Goal: Task Accomplishment & Management: Use online tool/utility

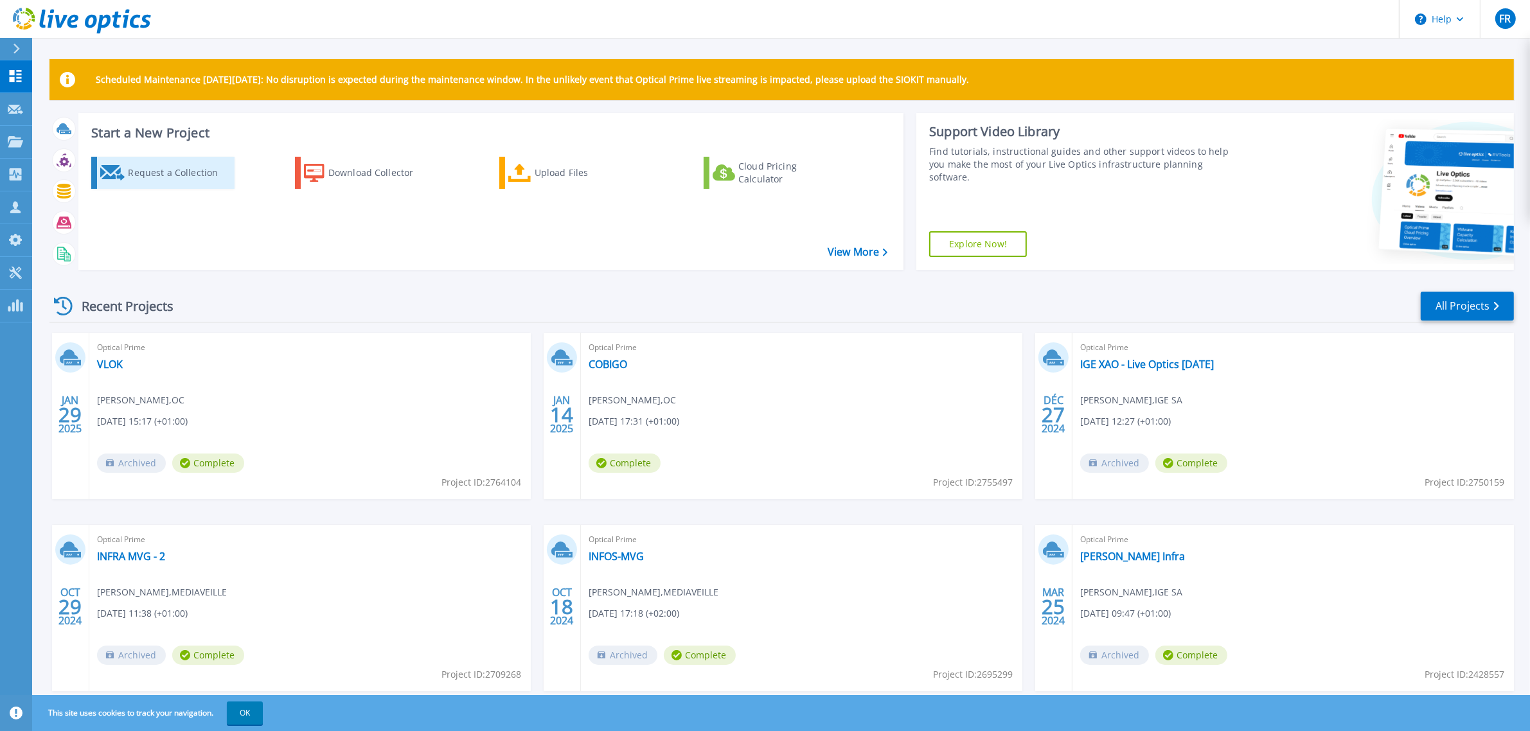
click at [168, 181] on div "Request a Collection" at bounding box center [179, 173] width 103 height 26
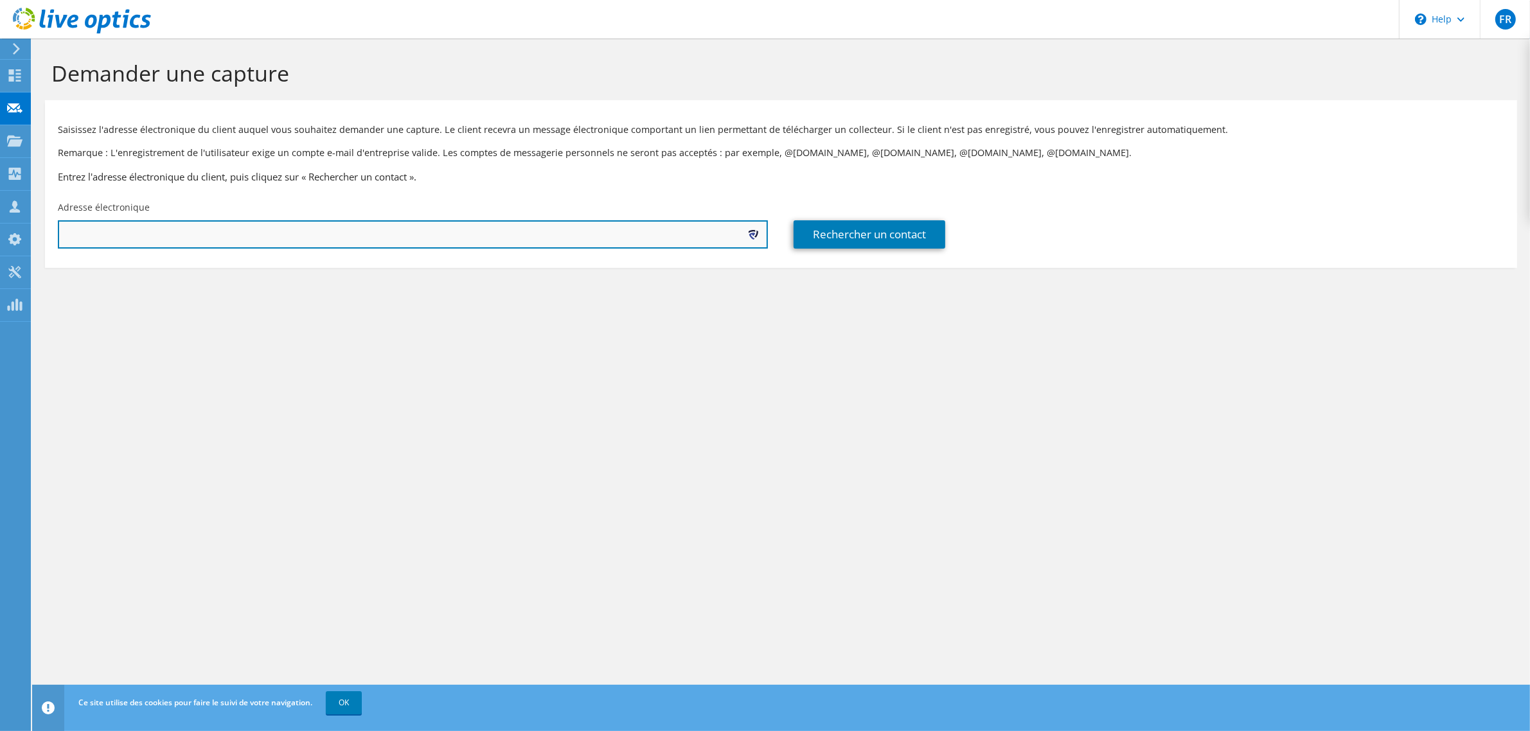
click at [489, 235] on input "text" at bounding box center [413, 234] width 710 height 28
click at [228, 240] on input "text" at bounding box center [413, 234] width 710 height 28
paste input "pierre.rosello@caldera.com"
type input "pierre.rosello@caldera.com"
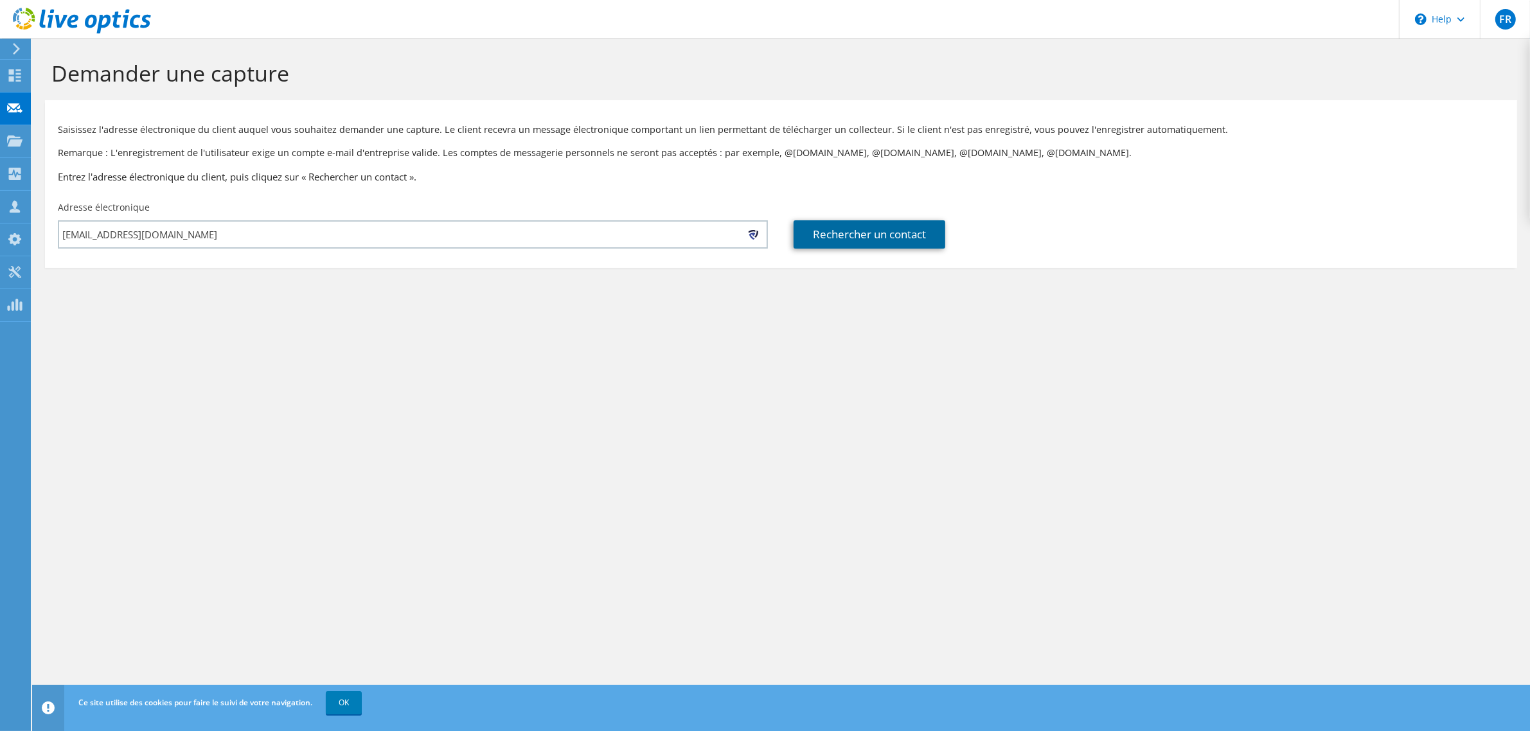
click at [872, 244] on link "Rechercher un contact" at bounding box center [870, 234] width 152 height 28
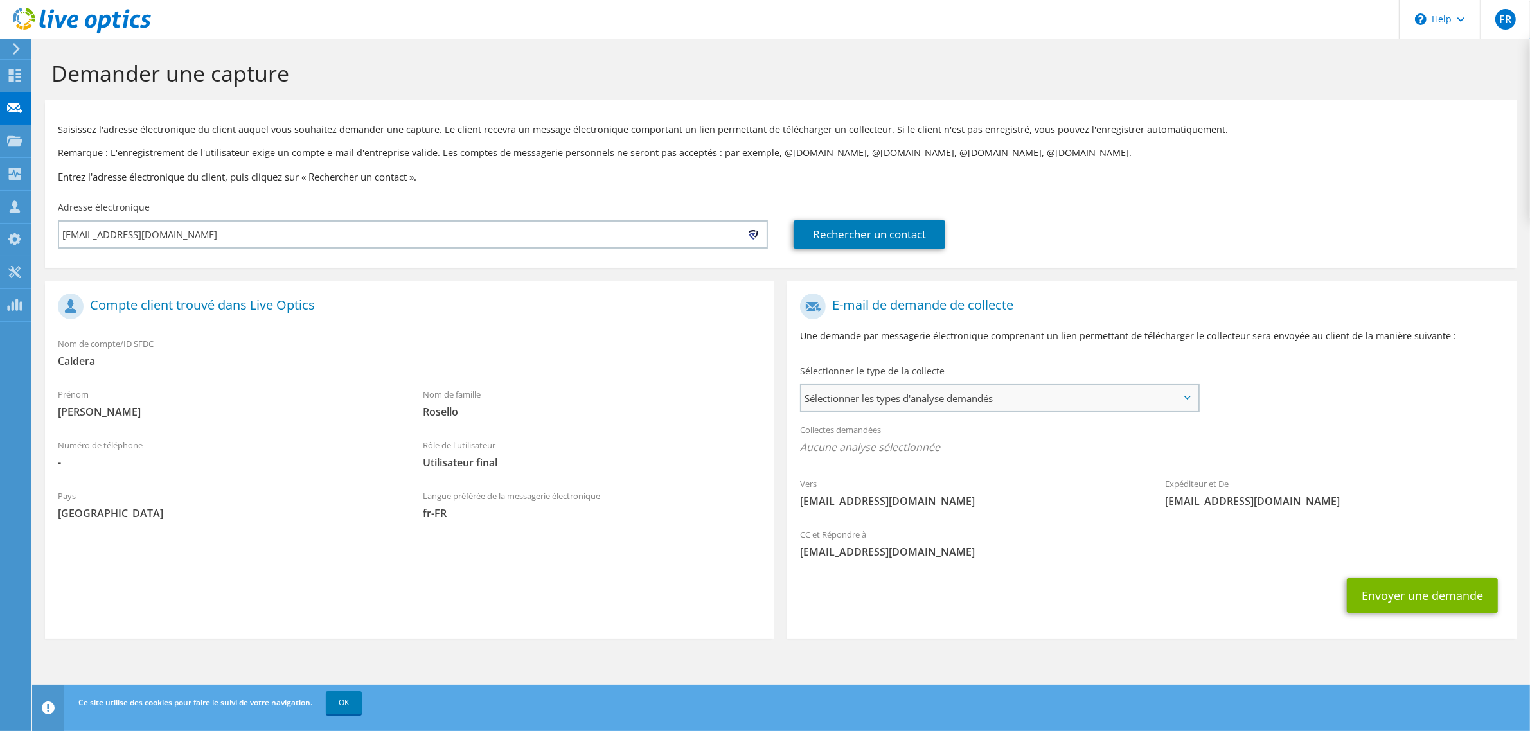
click at [904, 400] on span "Sélectionner les types d'analyse demandés" at bounding box center [1000, 399] width 396 height 26
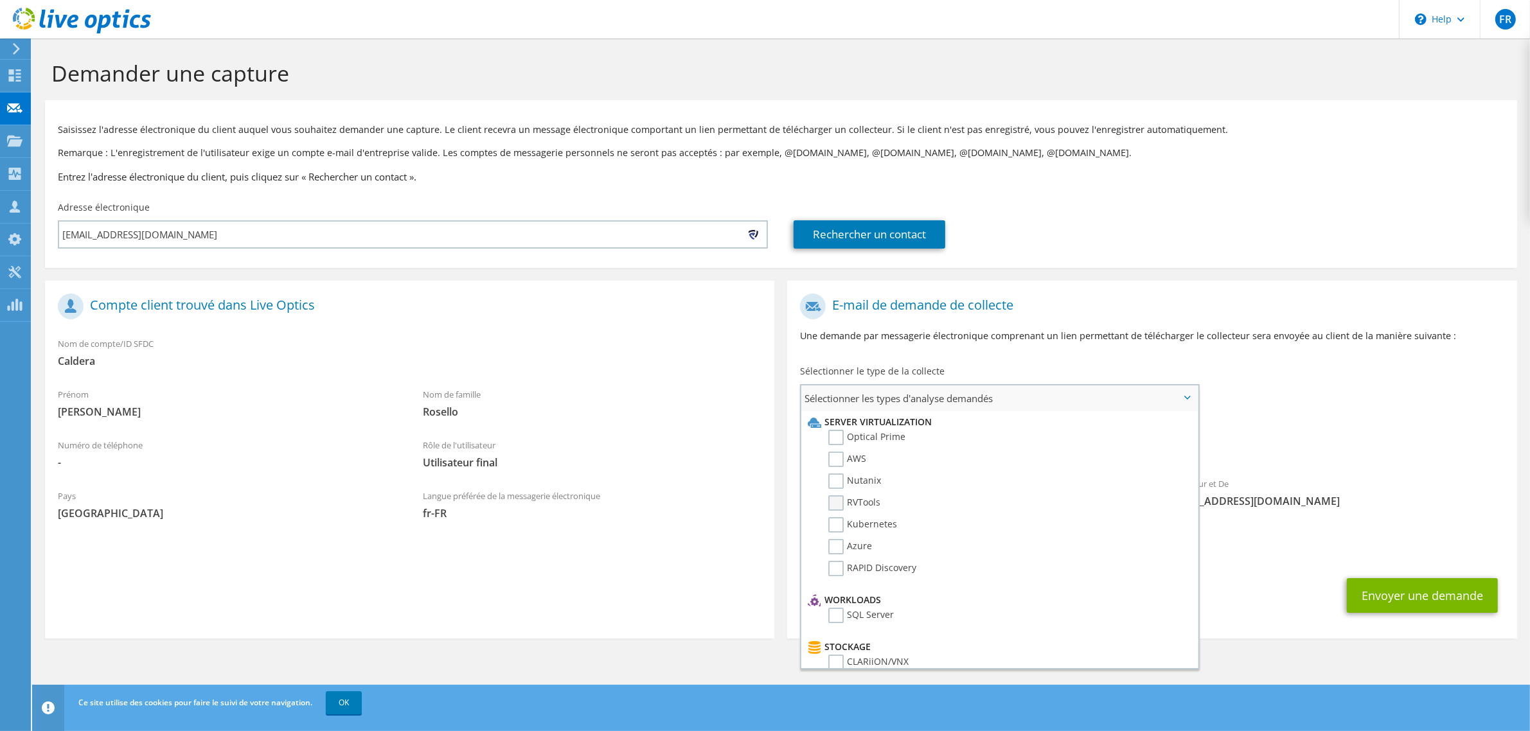
click at [846, 502] on label "RVTools" at bounding box center [855, 503] width 52 height 15
click at [0, 0] on input "RVTools" at bounding box center [0, 0] width 0 height 0
click at [1324, 498] on span "liveoptics@liveoptics.com" at bounding box center [1334, 505] width 339 height 14
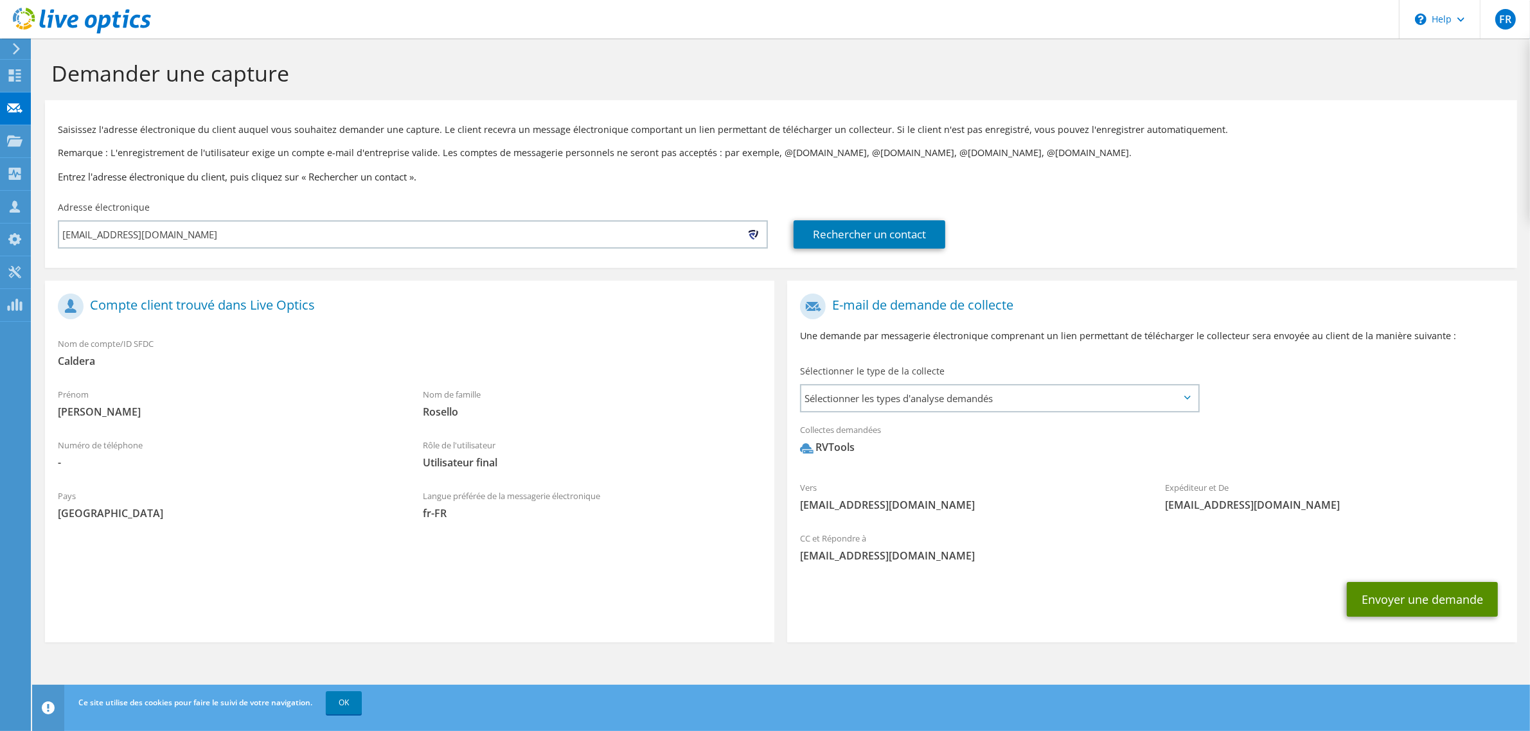
click at [1421, 601] on button "Envoyer une demande" at bounding box center [1422, 599] width 151 height 35
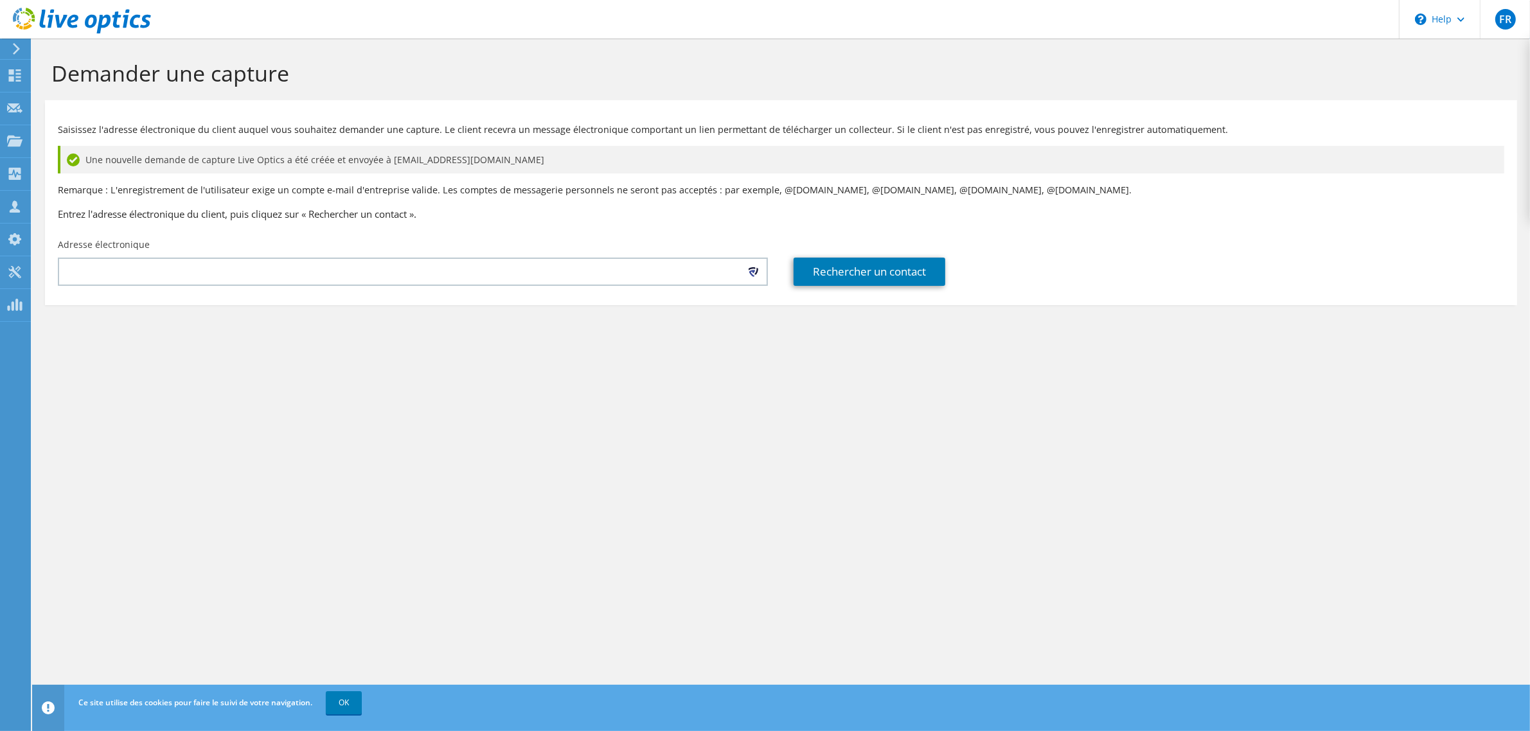
click at [619, 396] on div "Demander une capture Saisissez l'adresse électronique du client auquel vous sou…" at bounding box center [781, 385] width 1498 height 693
click at [14, 53] on use at bounding box center [16, 49] width 7 height 12
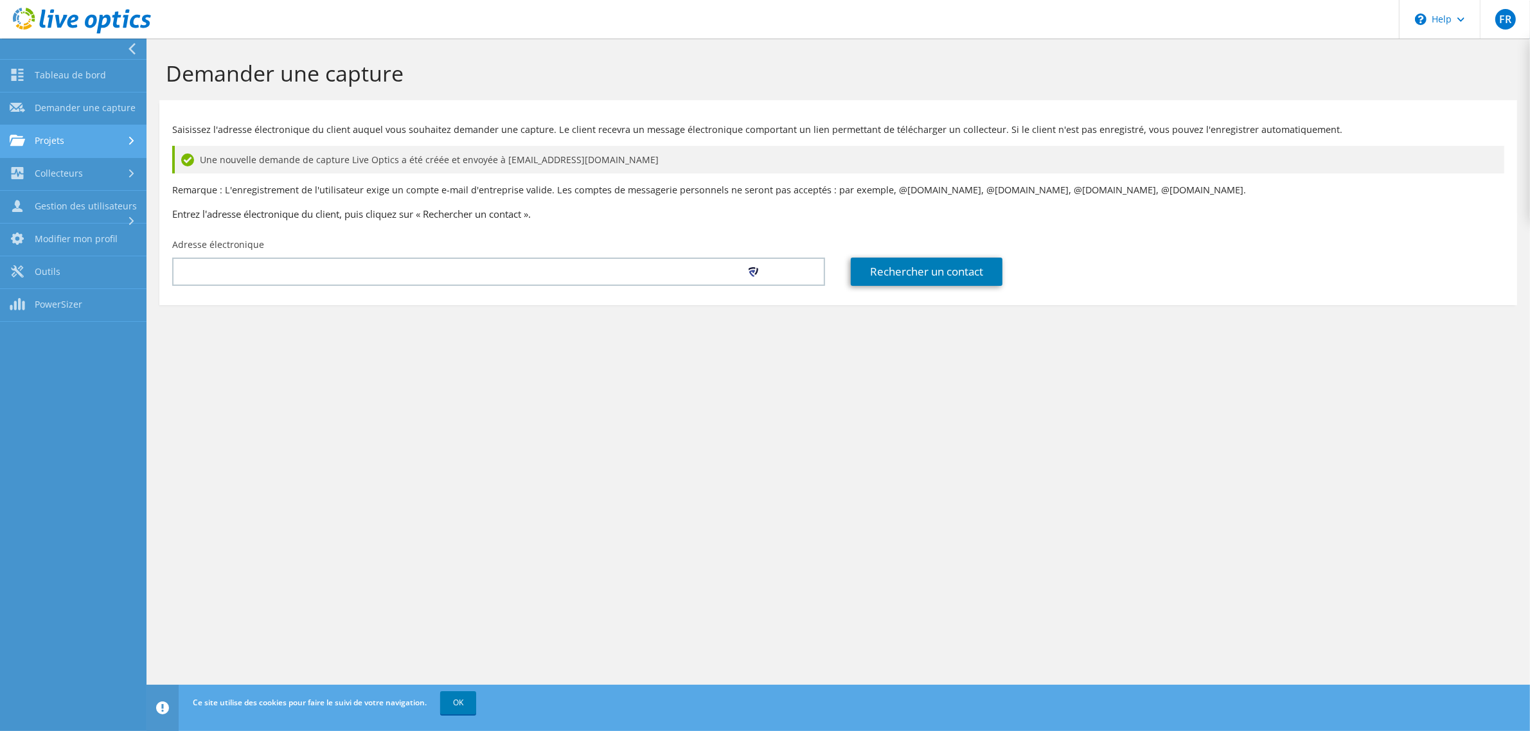
click at [87, 134] on link "Projets" at bounding box center [73, 141] width 147 height 33
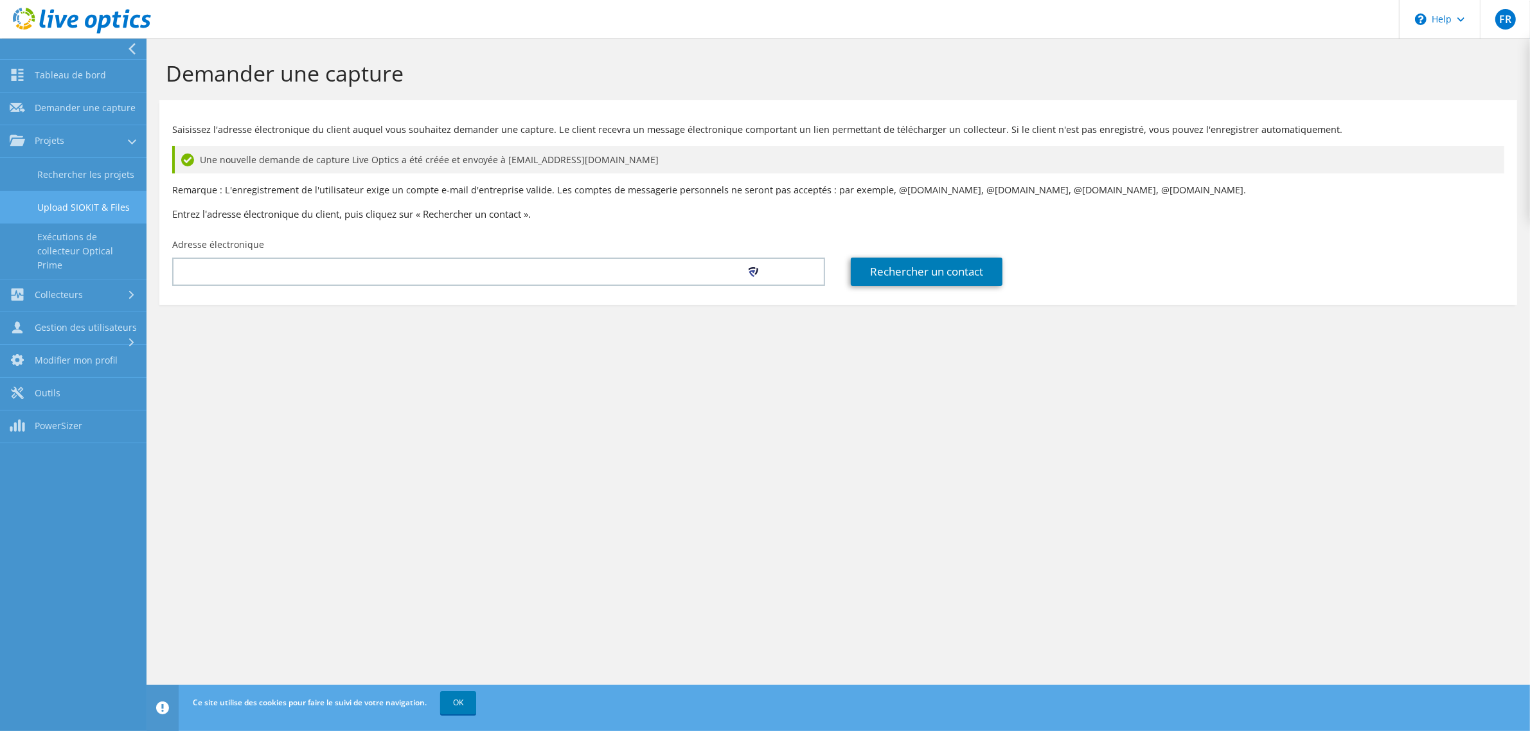
click at [109, 204] on link "Upload SIOKIT & Files" at bounding box center [73, 207] width 147 height 33
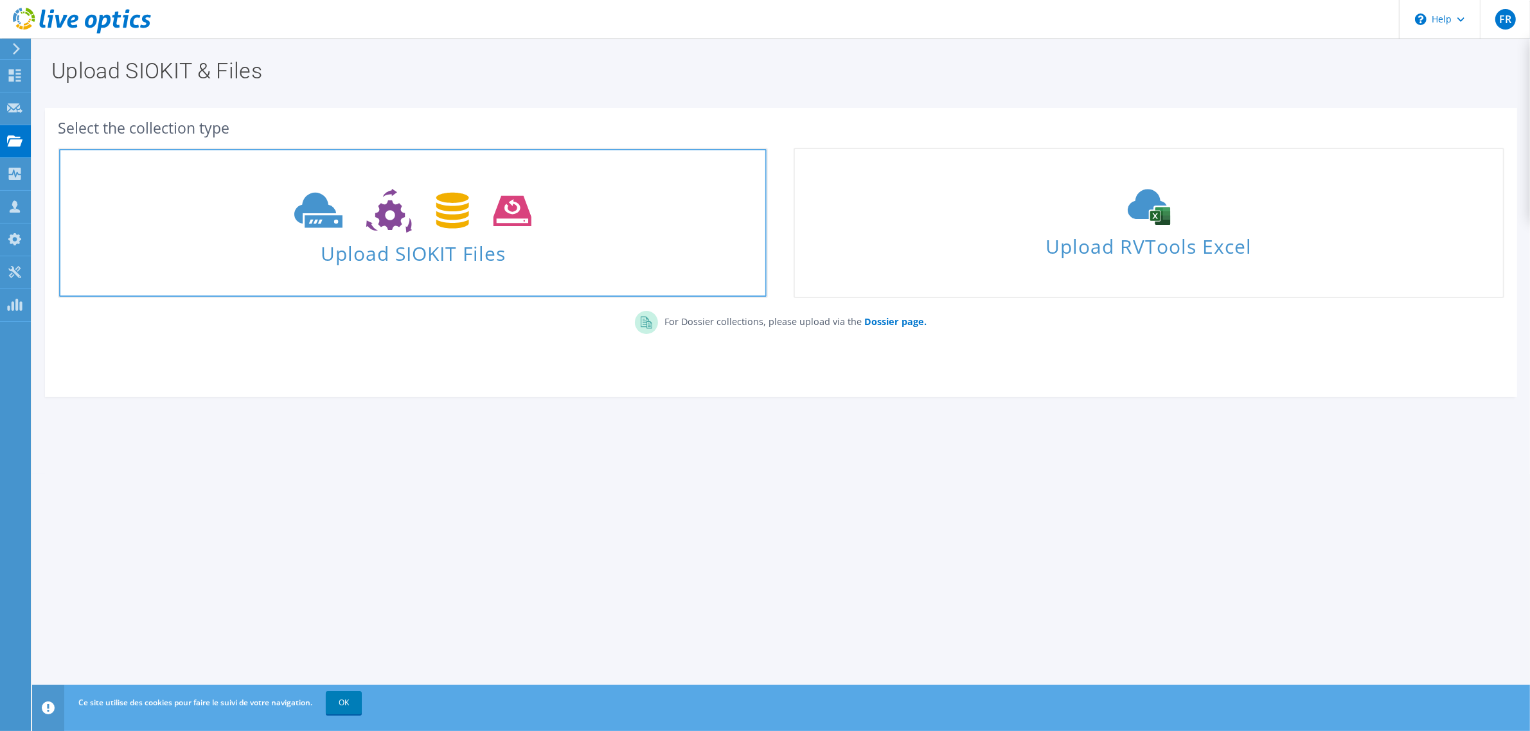
click at [390, 233] on span at bounding box center [413, 210] width 708 height 54
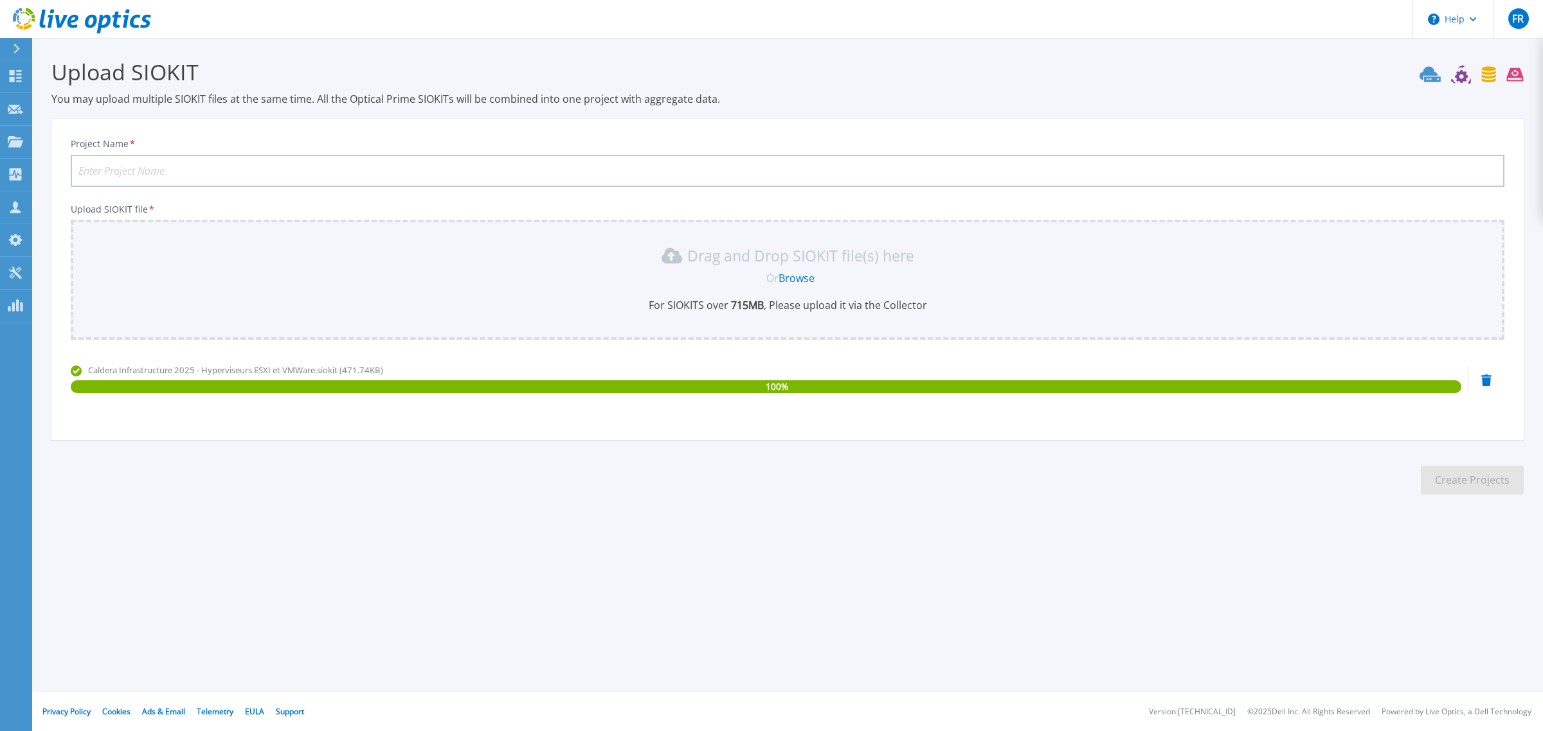
click at [325, 171] on input "Project Name *" at bounding box center [787, 171] width 1433 height 32
type input "Caldera"
click at [1472, 479] on button "Create Projects" at bounding box center [1472, 480] width 103 height 29
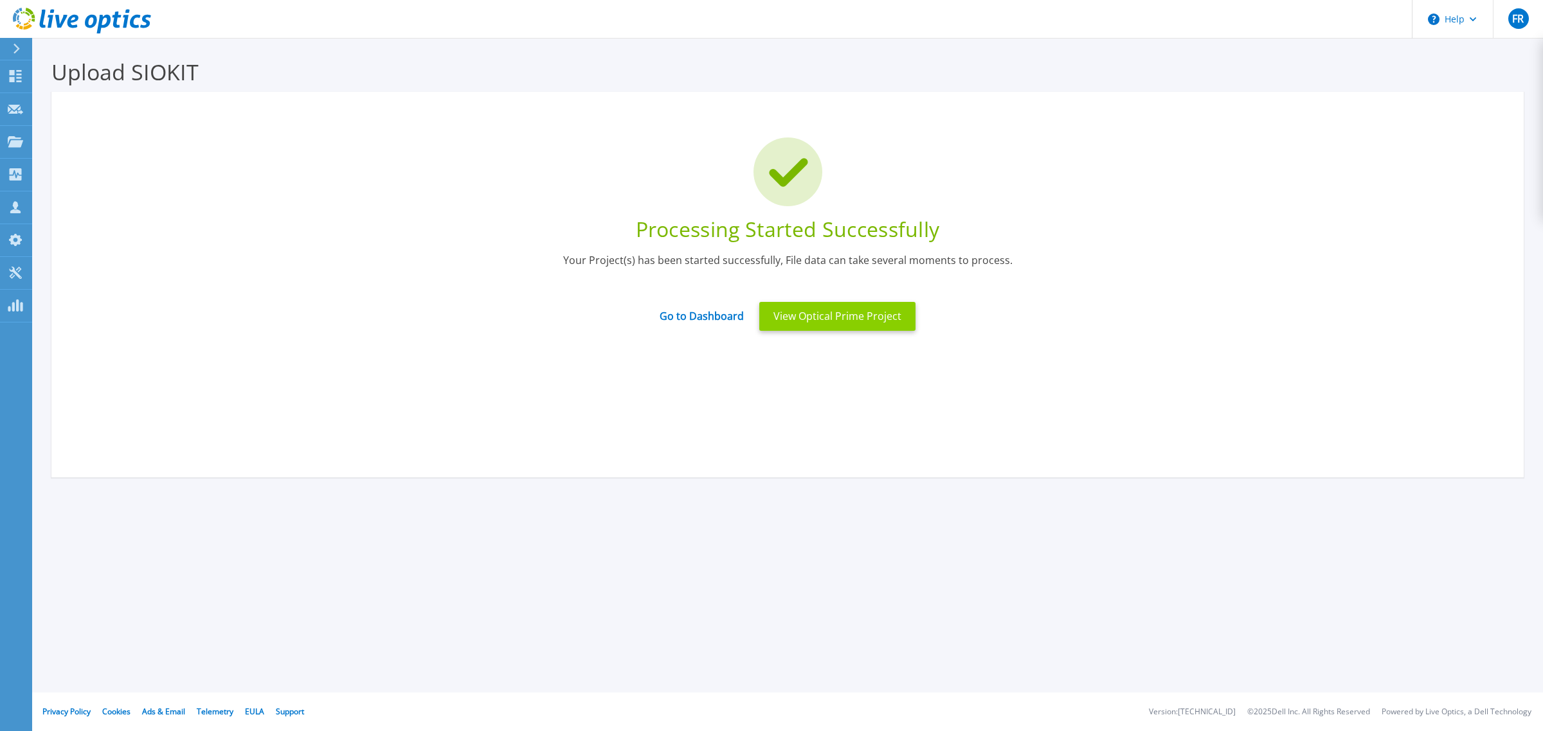
click at [837, 316] on button "View Optical Prime Project" at bounding box center [837, 316] width 156 height 29
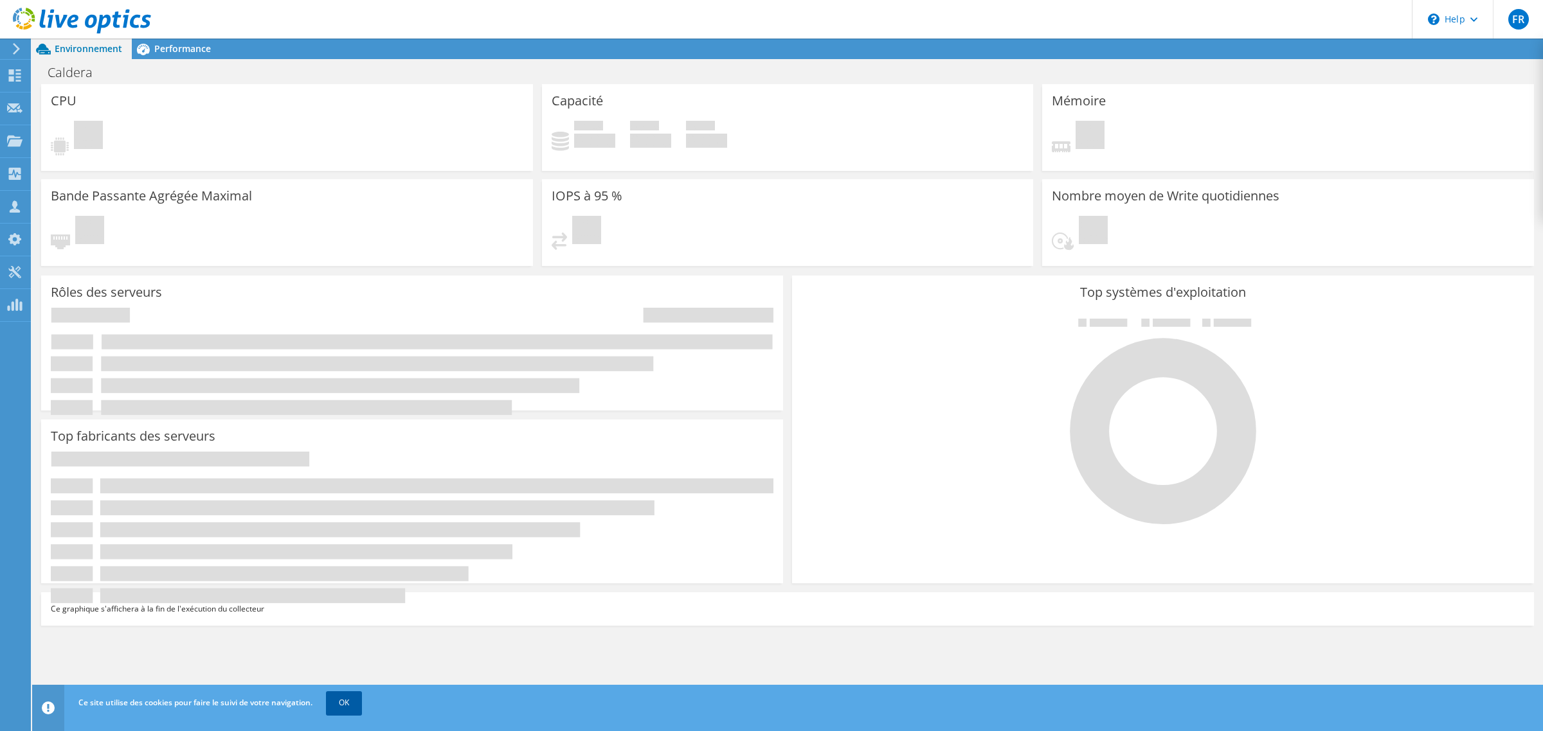
click at [348, 699] on link "OK" at bounding box center [344, 703] width 36 height 23
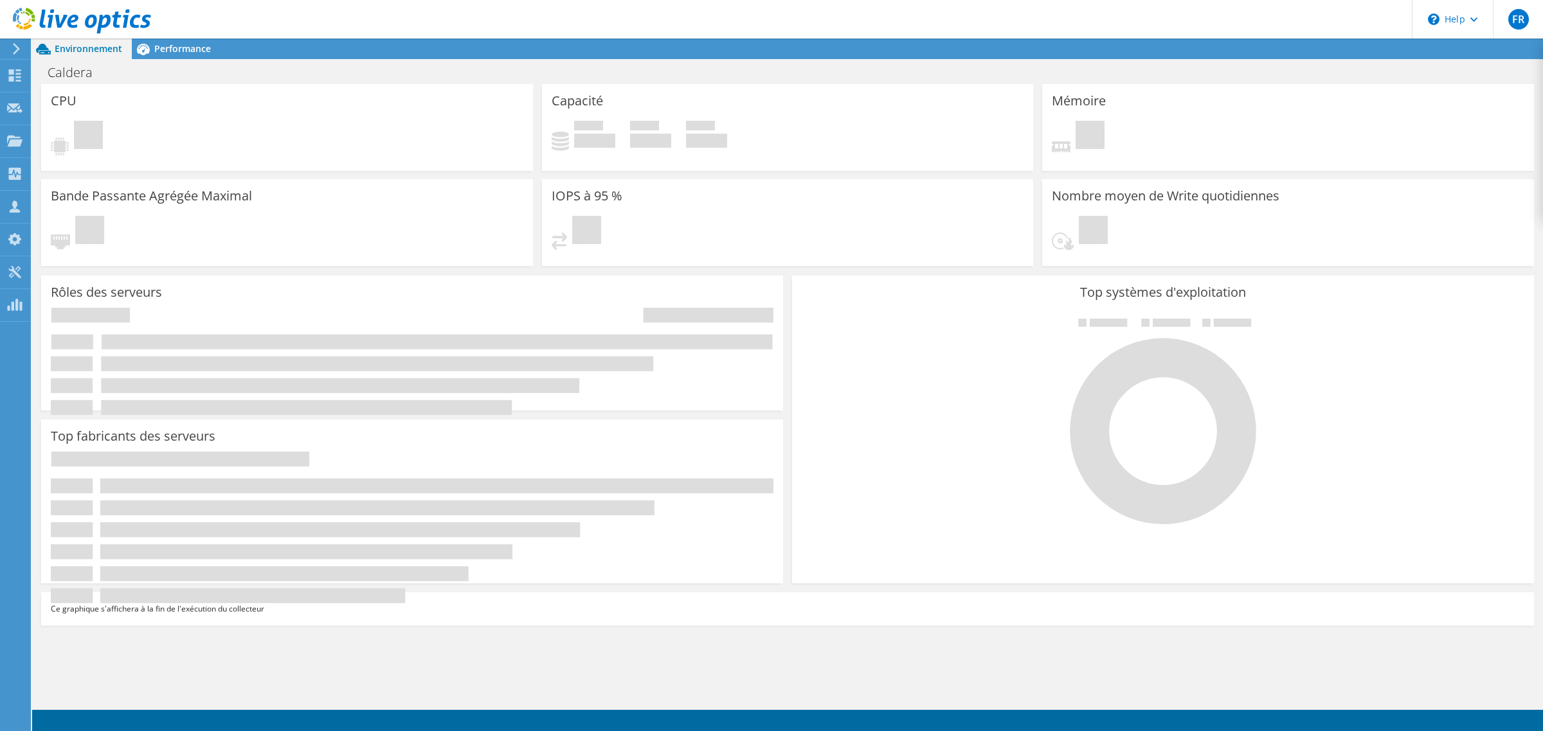
click at [477, 100] on div "CPU En attente" at bounding box center [287, 127] width 492 height 87
click at [409, 74] on div "Caldera Imprimer" at bounding box center [787, 72] width 1511 height 24
click at [181, 49] on span "Performance" at bounding box center [182, 48] width 57 height 12
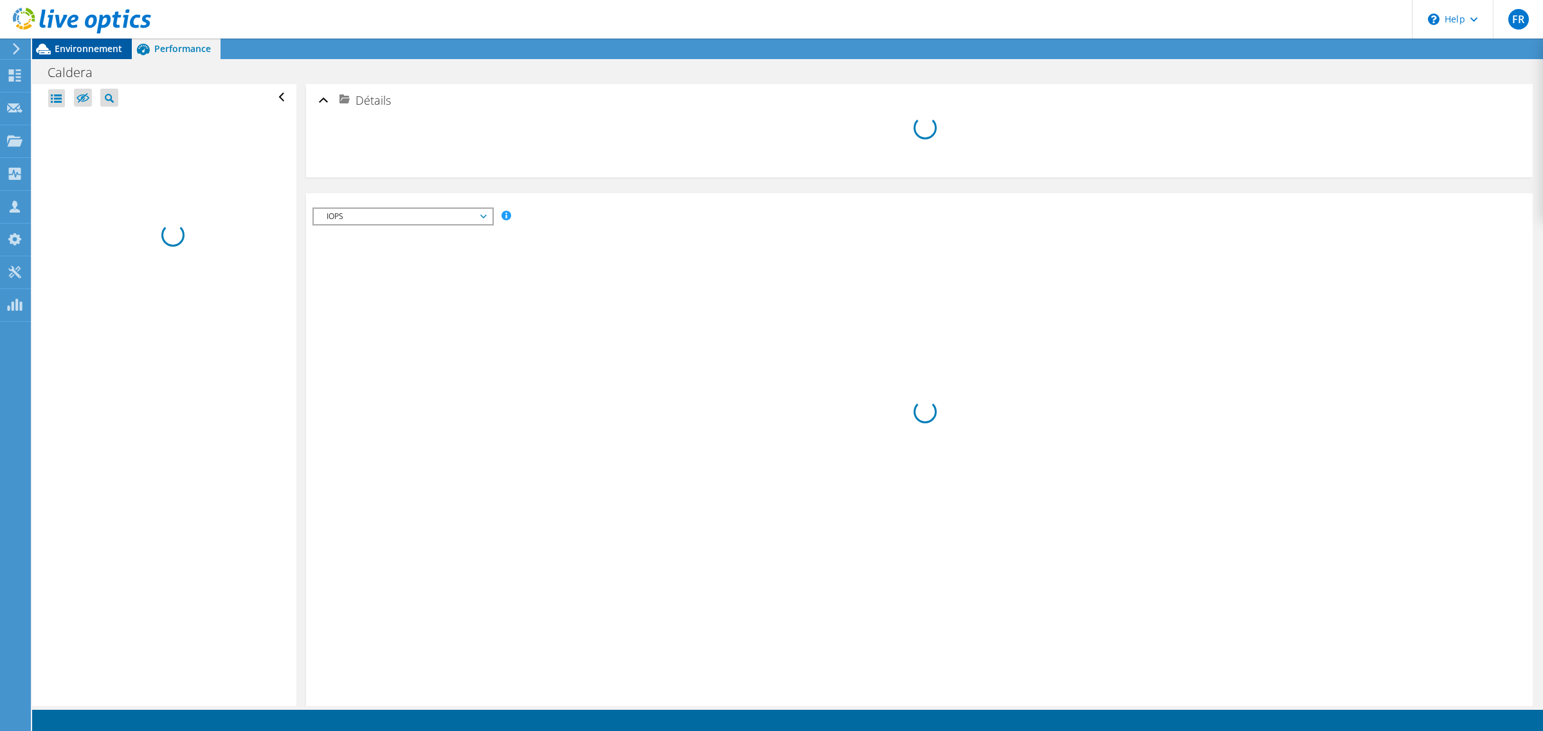
click at [82, 52] on span "Environnement" at bounding box center [88, 48] width 67 height 12
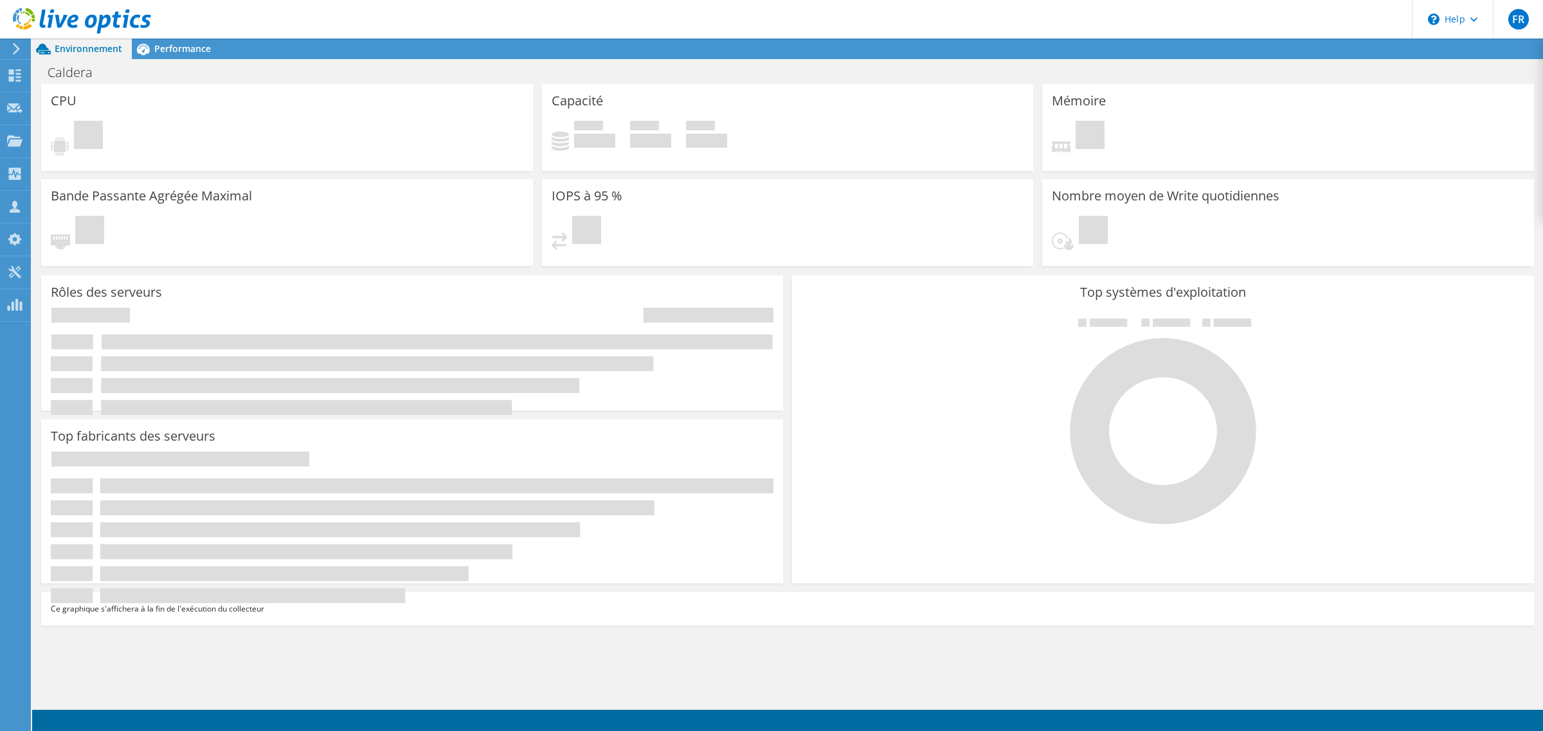
click at [932, 659] on div "CPU En attente Capacité Utilisé 0 Gio Espace libre 0 Gio Total 0 Gio Mémoire En…" at bounding box center [787, 395] width 1511 height 622
